Goal: Task Accomplishment & Management: Use online tool/utility

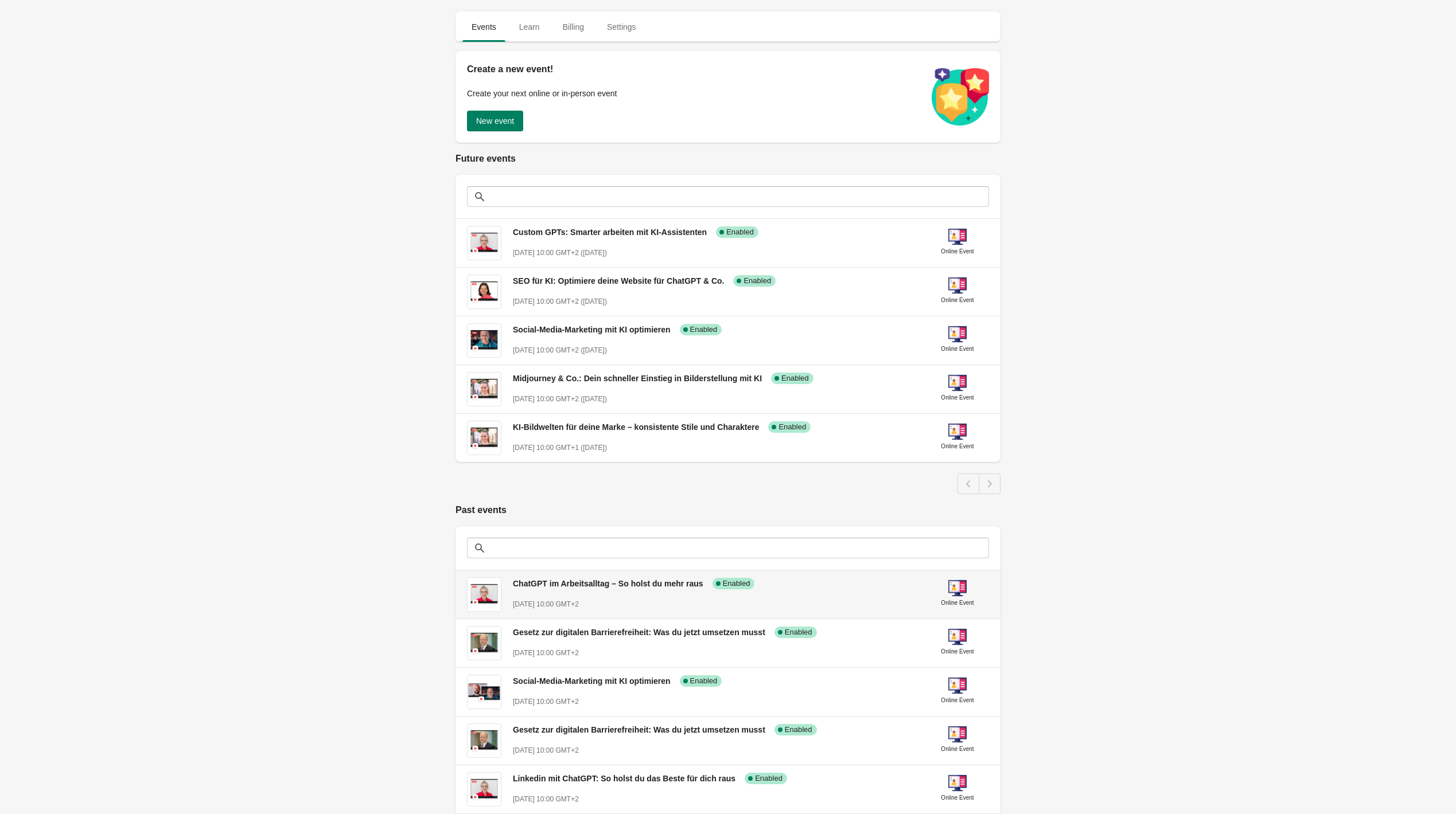
click at [659, 592] on div "ChatGPT im Arbeitsalltag – So [PERSON_NAME] du mehr raus Success Complete Enabl…" at bounding box center [714, 589] width 404 height 42
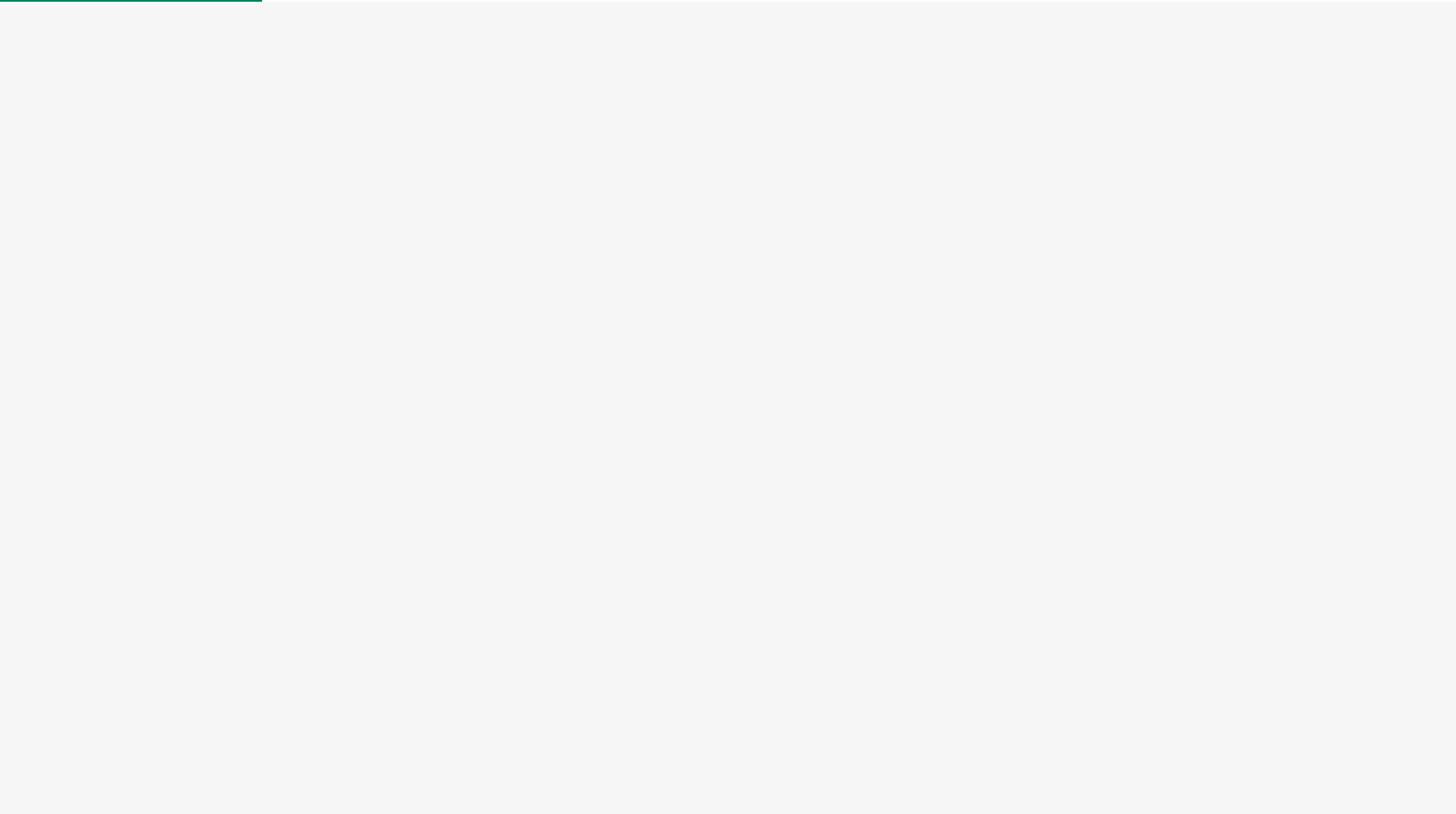
select select "US"
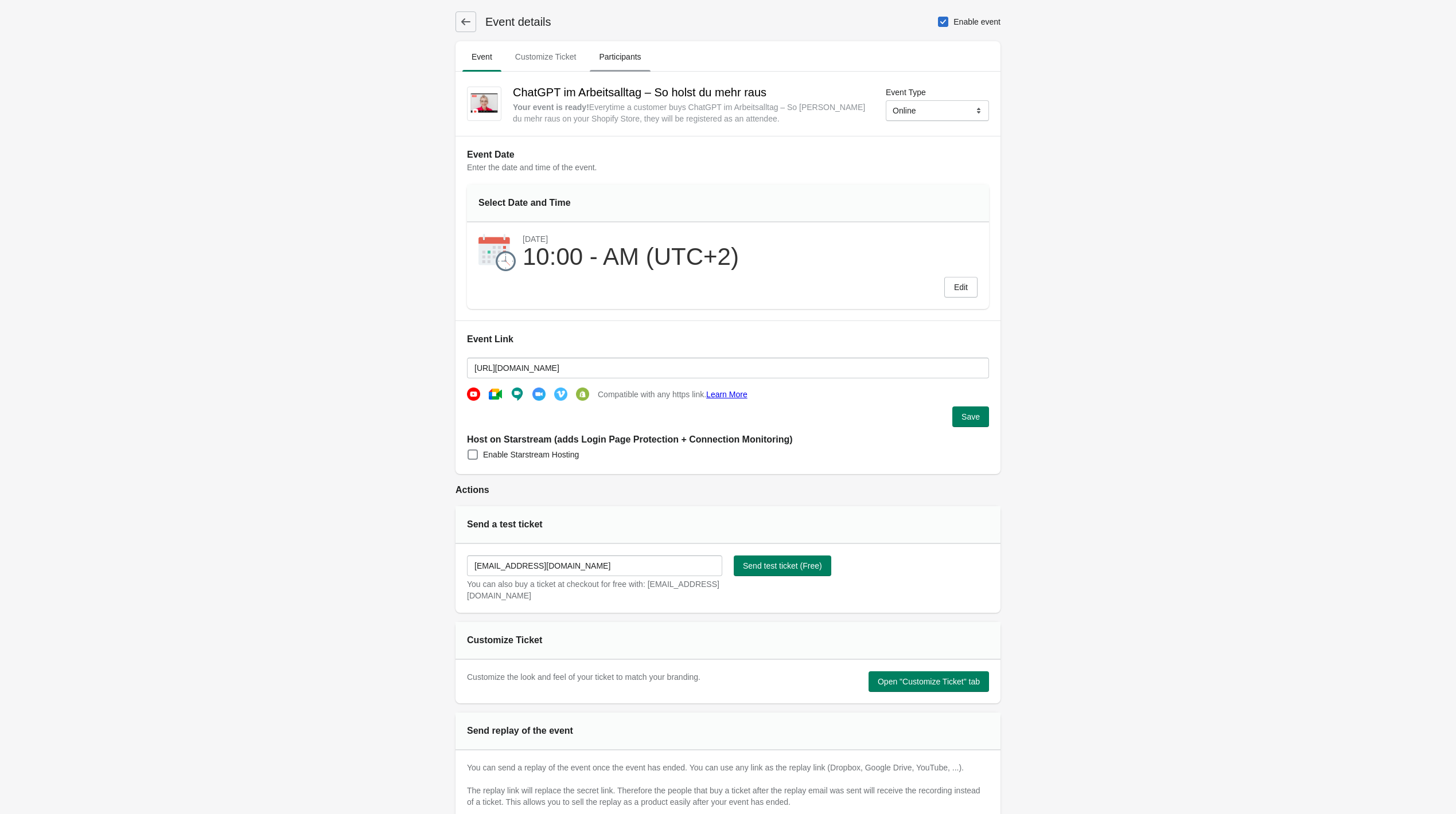
click at [623, 52] on span "Participants" at bounding box center [619, 56] width 60 height 21
select select "US"
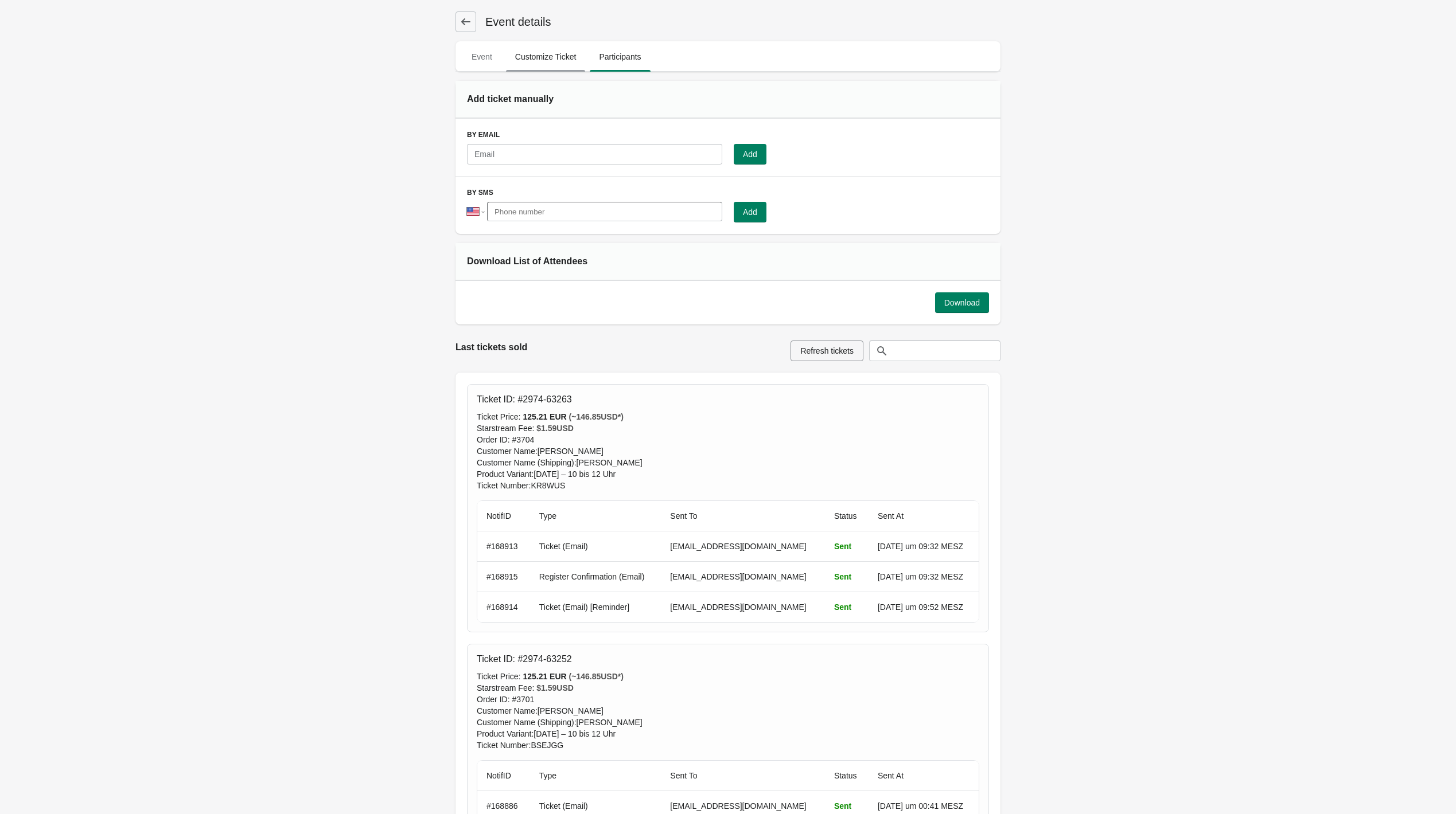
click at [546, 47] on span "Customize Ticket" at bounding box center [546, 56] width 80 height 21
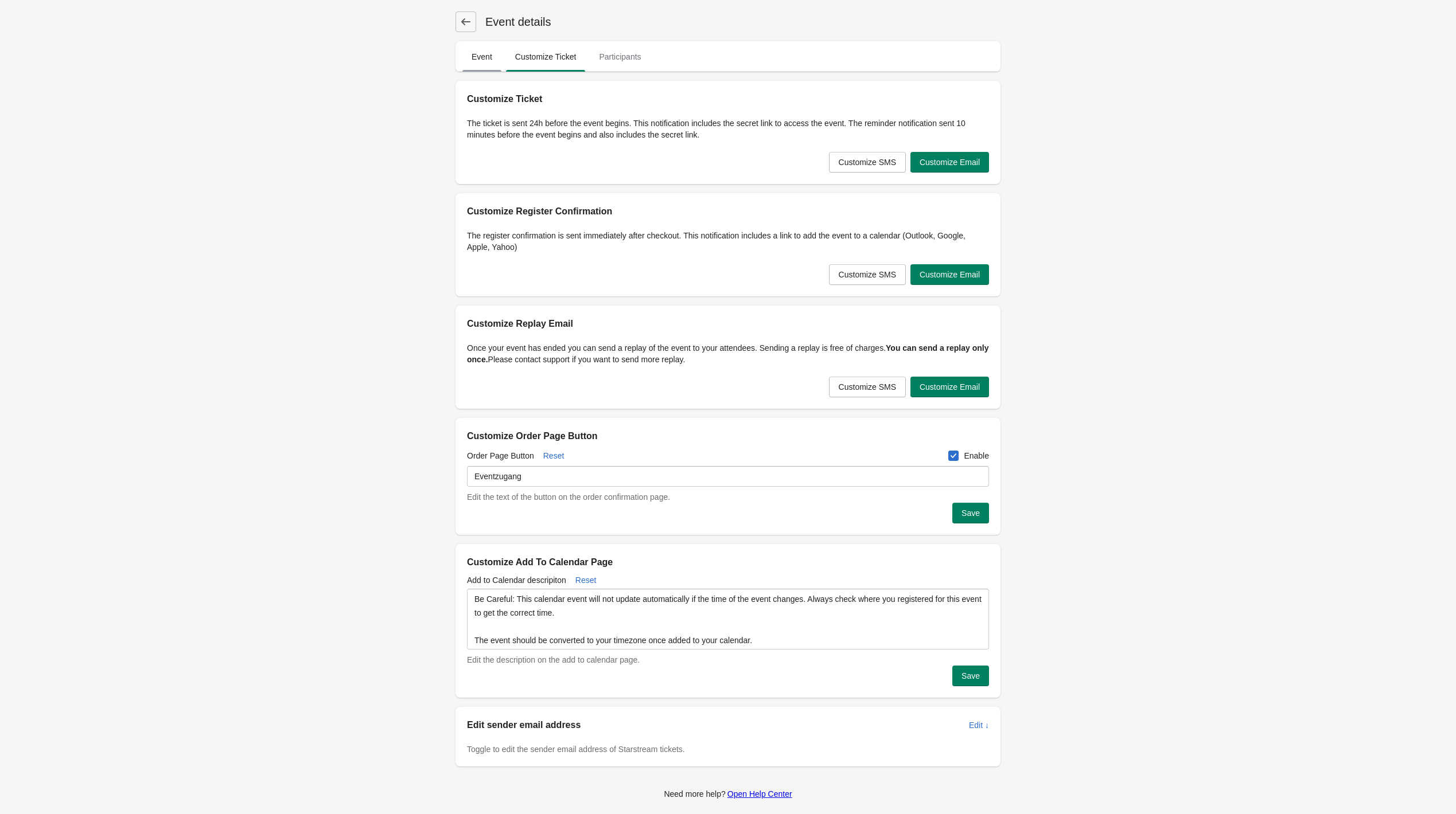
click at [482, 58] on span "Event" at bounding box center [482, 56] width 39 height 21
select select "US"
